Goal: Task Accomplishment & Management: Manage account settings

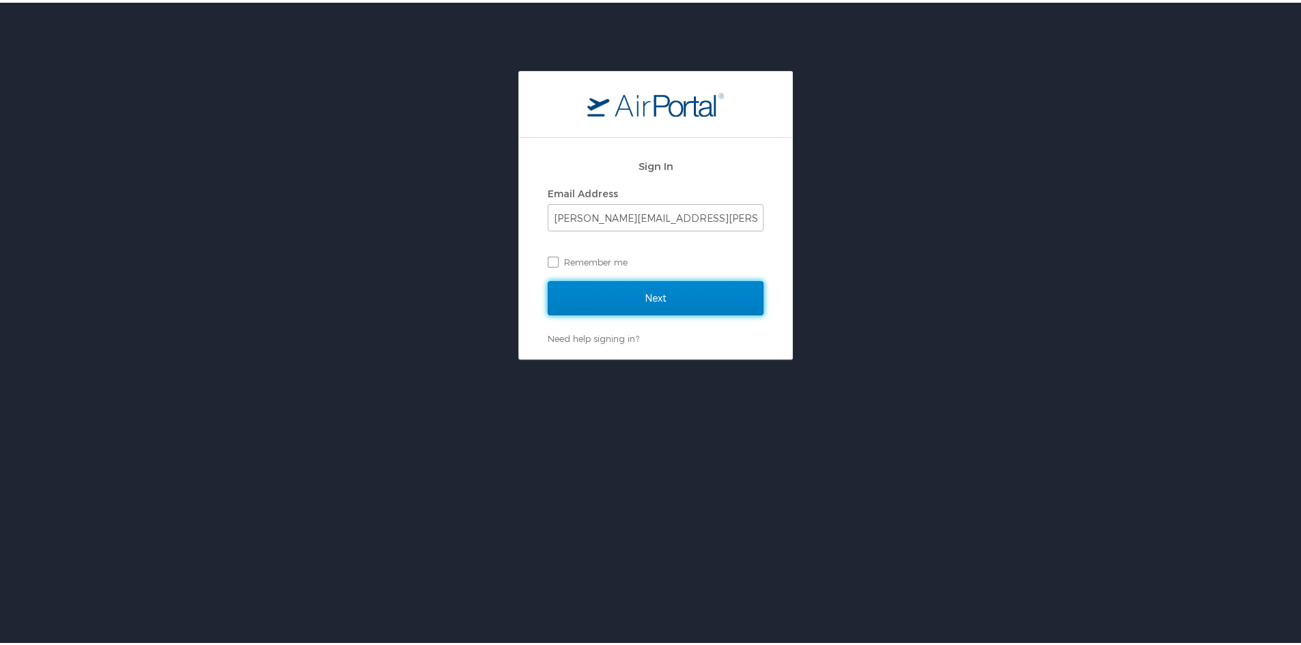
click at [633, 298] on input "Next" at bounding box center [656, 296] width 216 height 34
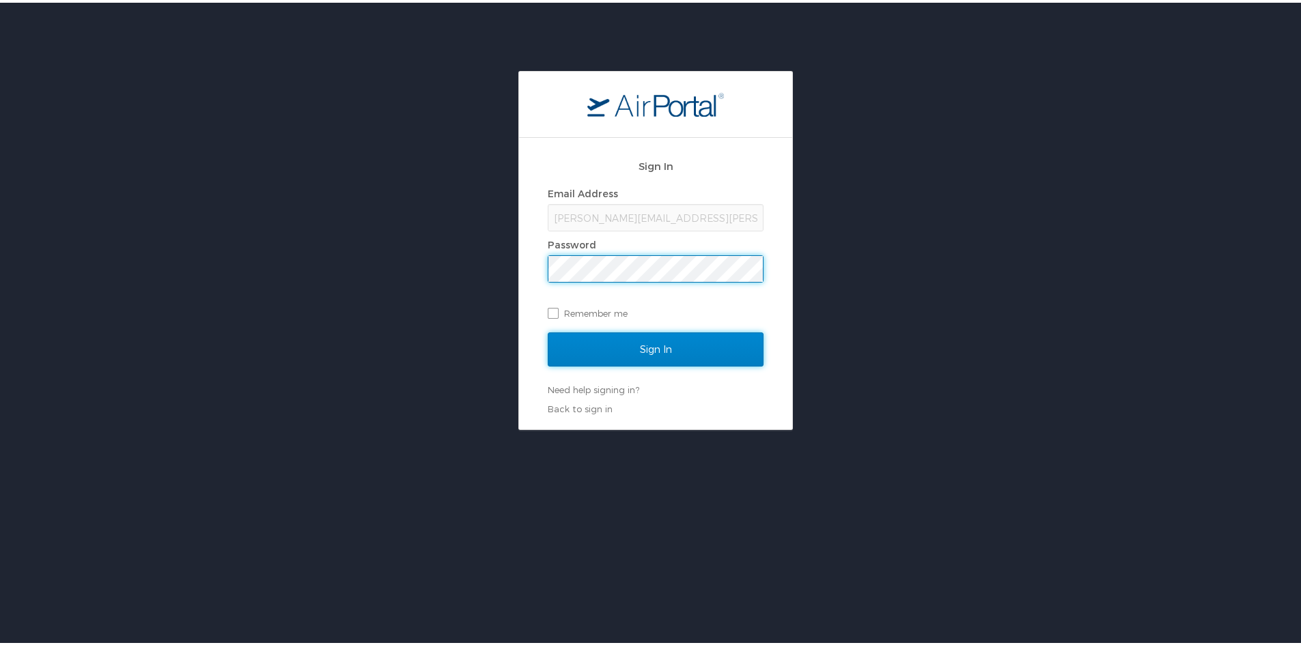
click at [616, 341] on input "Sign In" at bounding box center [656, 347] width 216 height 34
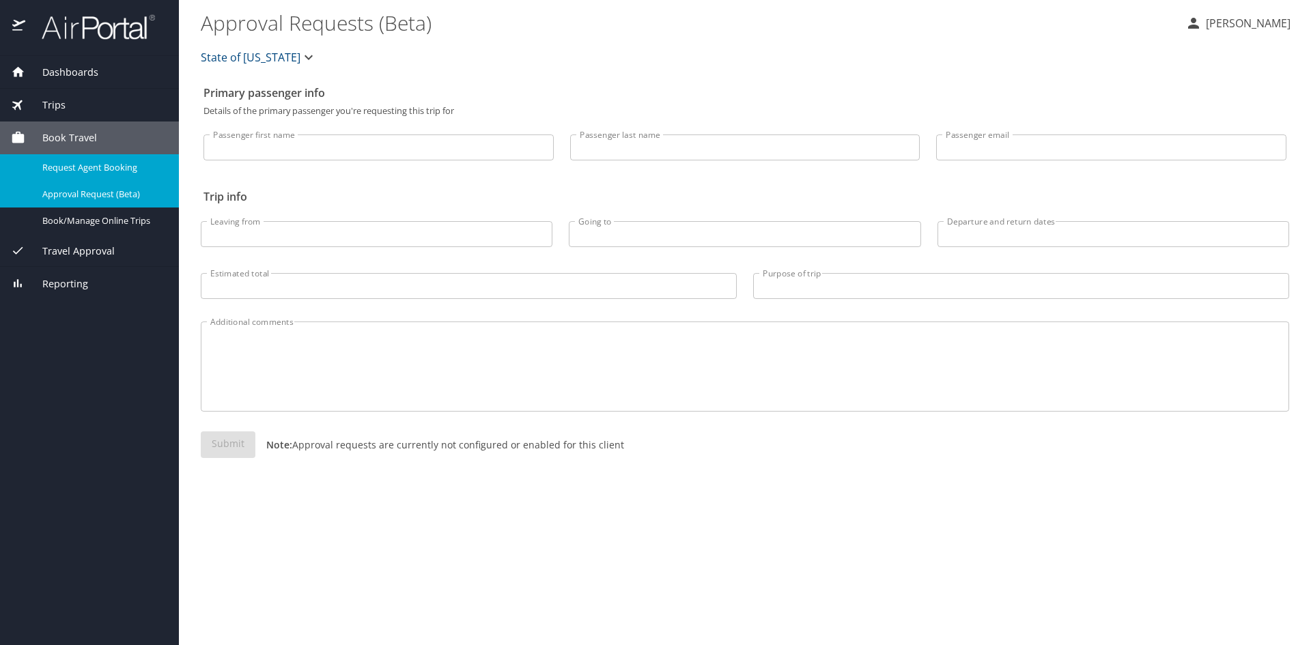
click at [118, 169] on span "Request Agent Booking" at bounding box center [102, 167] width 120 height 13
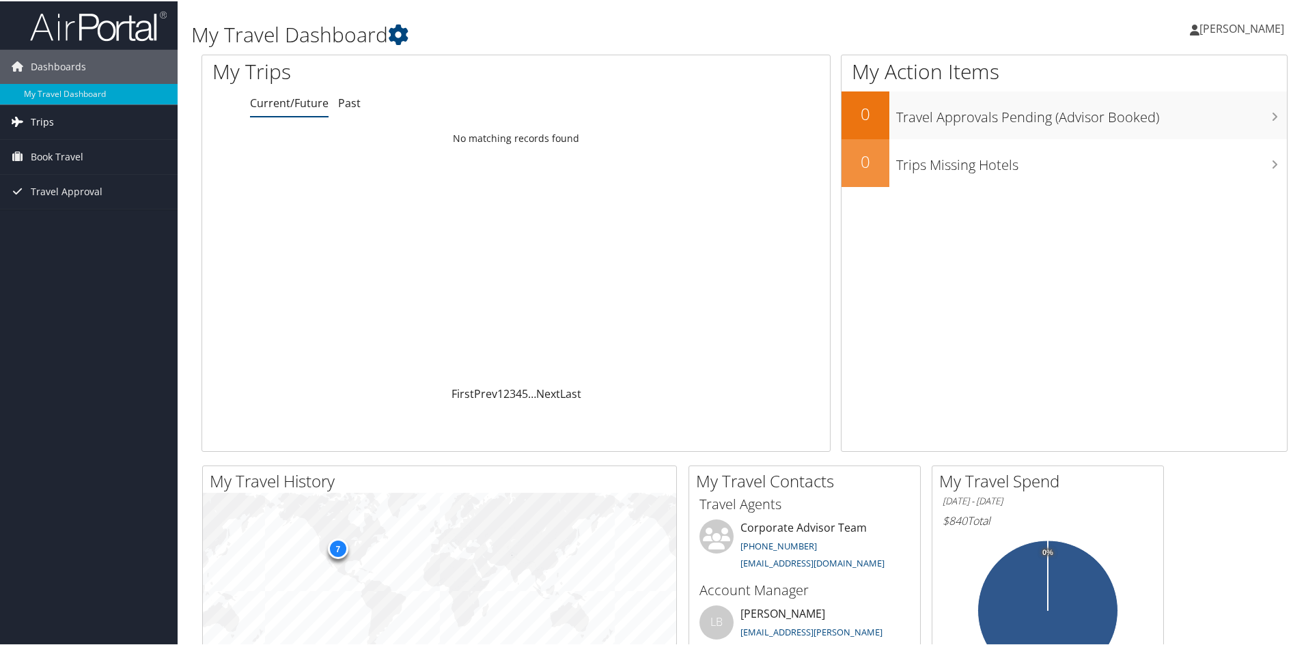
click at [42, 122] on span "Trips" at bounding box center [42, 121] width 23 height 34
click at [54, 145] on link "Current/Future Trips" at bounding box center [89, 148] width 178 height 20
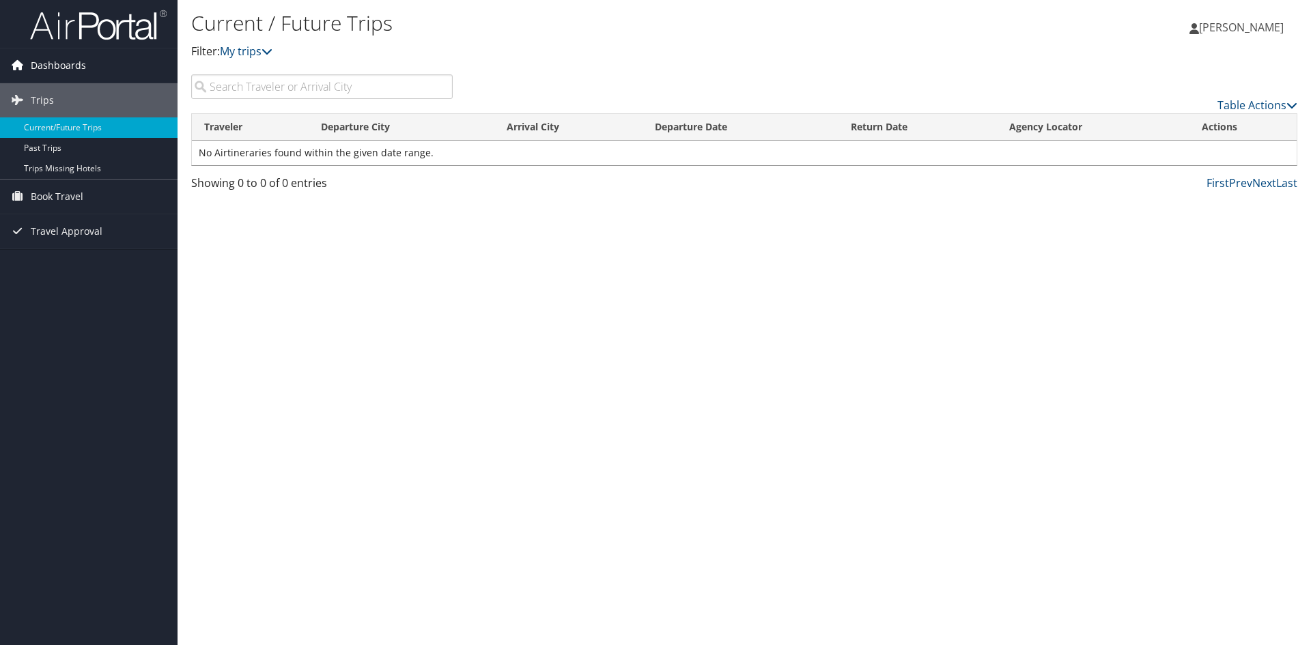
click at [49, 64] on span "Dashboards" at bounding box center [58, 65] width 55 height 34
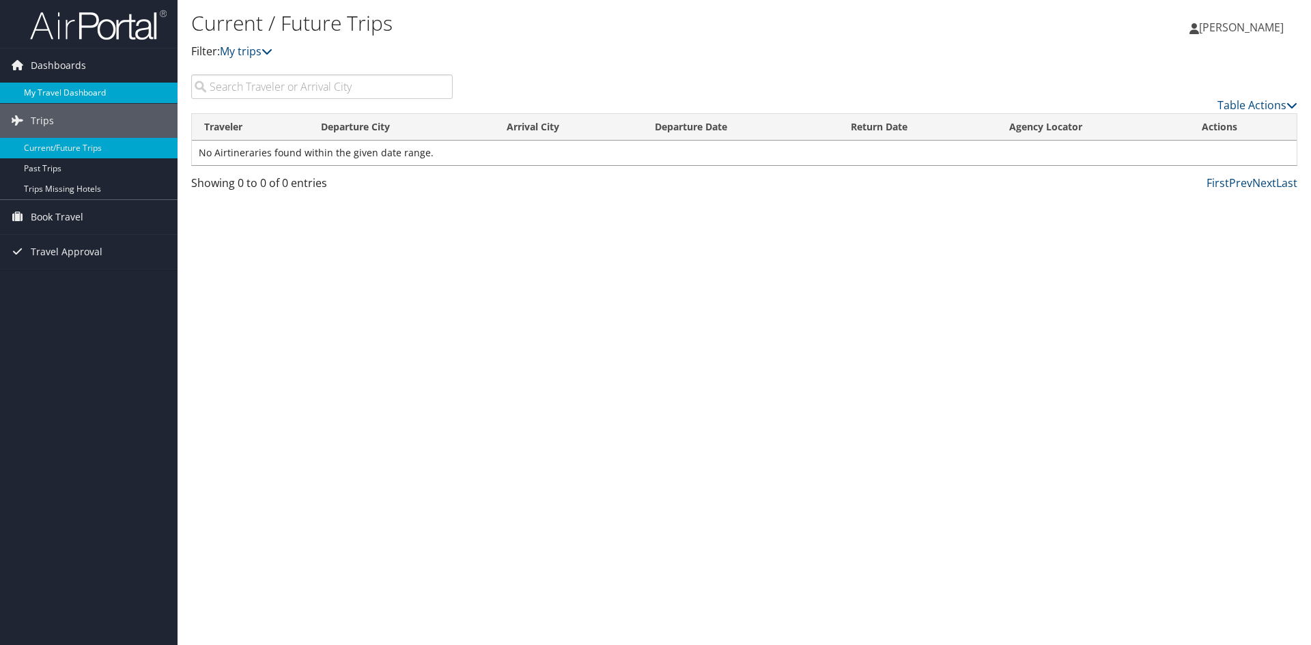
click at [49, 88] on link "My Travel Dashboard" at bounding box center [89, 93] width 178 height 20
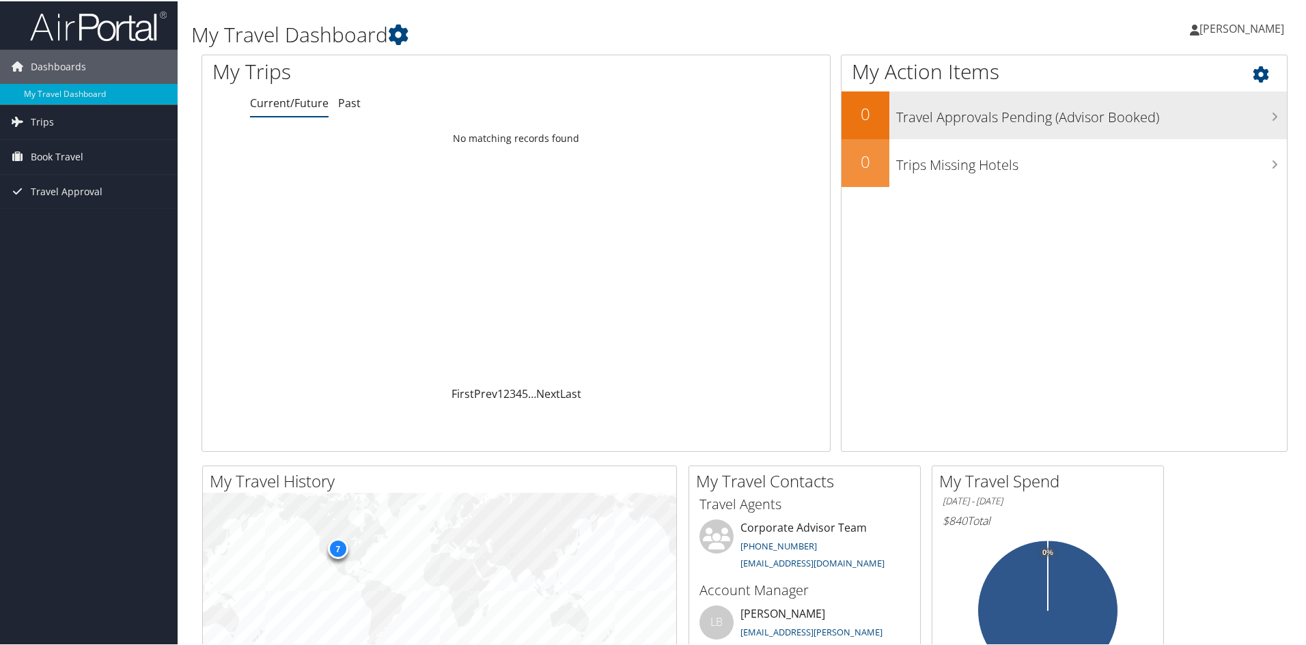
click at [960, 119] on h3 "Travel Approvals Pending (Advisor Booked)" at bounding box center [1091, 113] width 391 height 26
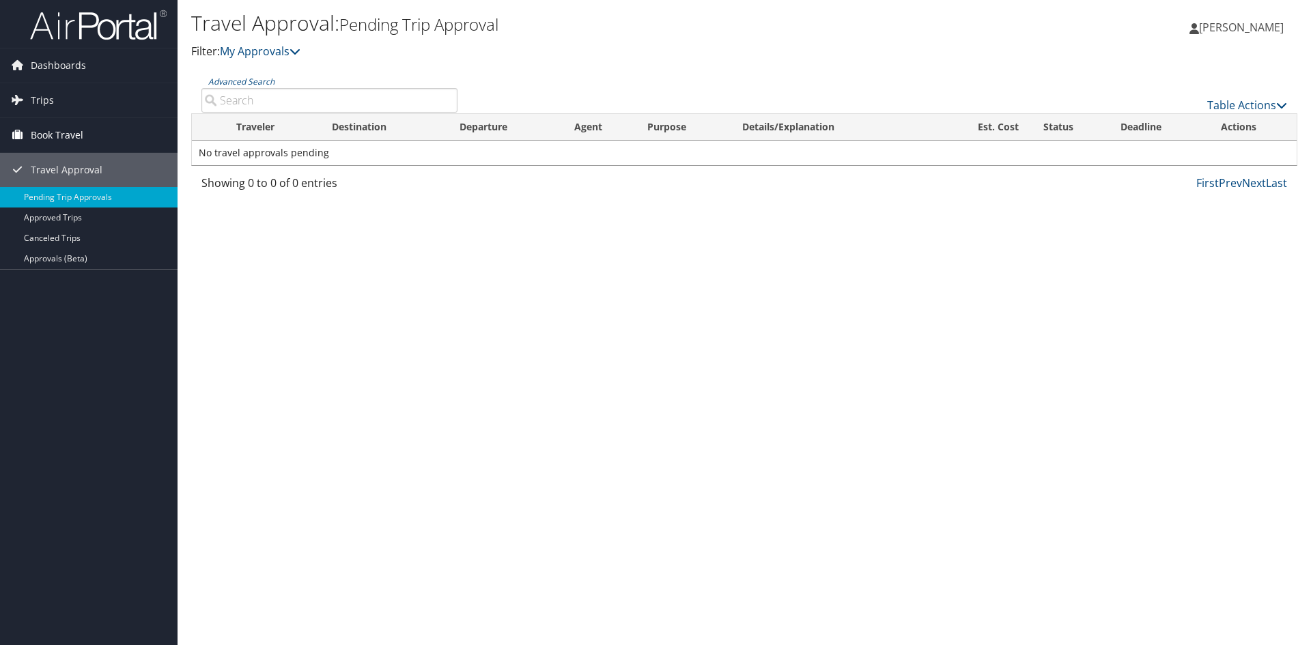
click at [59, 135] on span "Book Travel" at bounding box center [57, 135] width 53 height 34
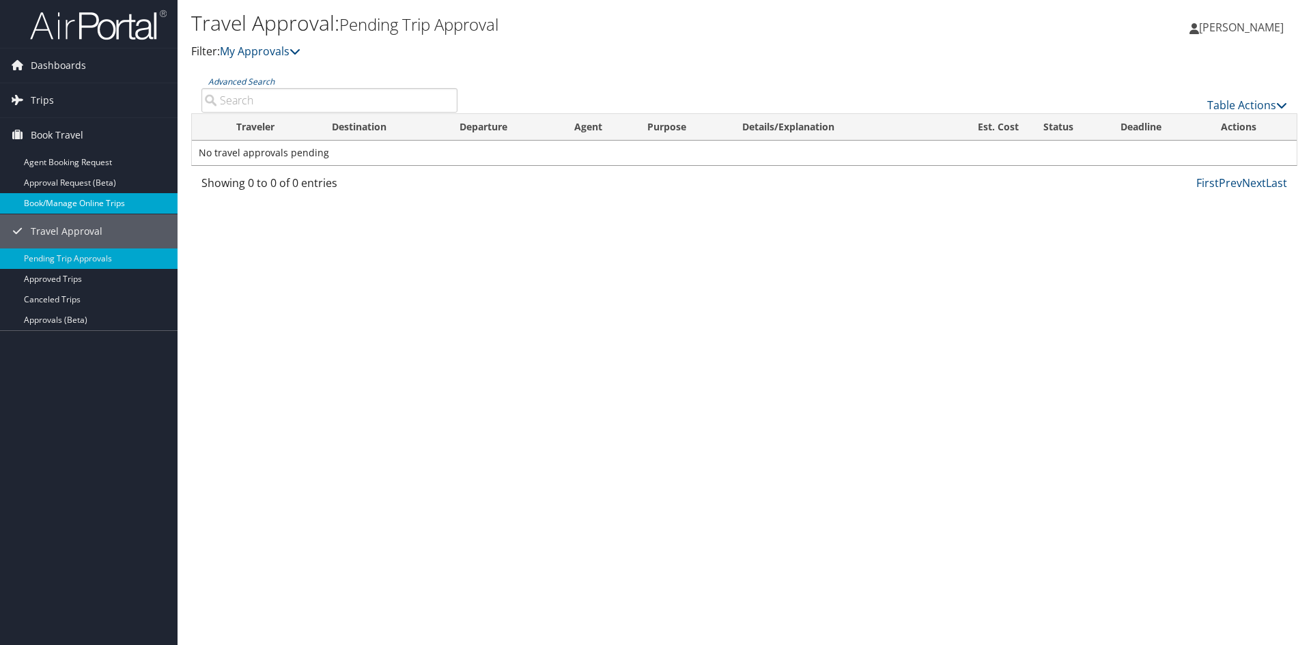
click at [64, 198] on link "Book/Manage Online Trips" at bounding box center [89, 203] width 178 height 20
click at [80, 60] on span "Dashboards" at bounding box center [58, 65] width 55 height 34
